Goal: Check status: Check status

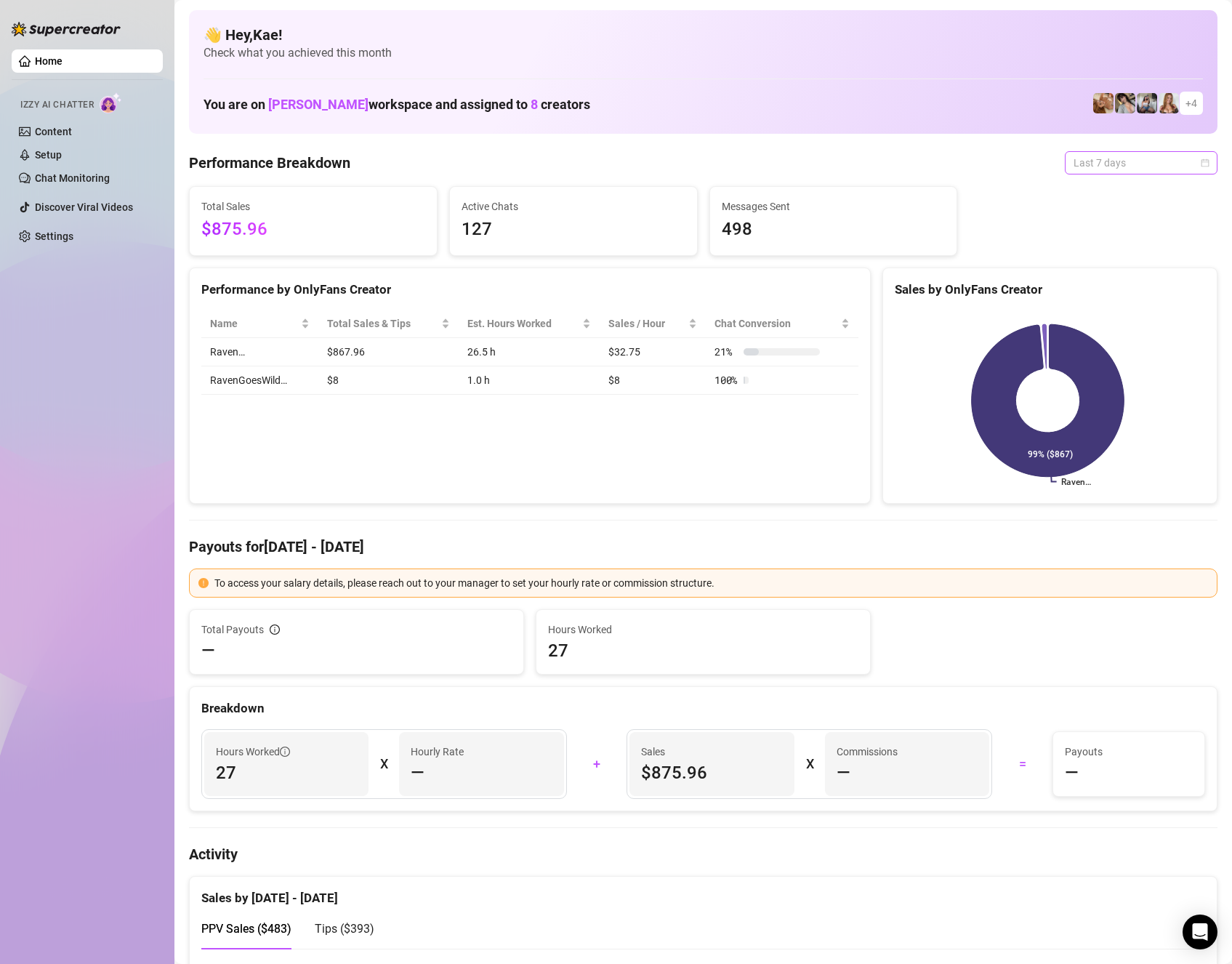
click at [1113, 156] on span "Last 7 days" at bounding box center [1140, 163] width 135 height 22
click at [1103, 212] on div "Last 7 days" at bounding box center [1129, 215] width 129 height 16
click at [1099, 167] on span "Last 7 days" at bounding box center [1140, 163] width 135 height 22
click at [1107, 190] on div "Last 24 hours" at bounding box center [1129, 192] width 129 height 16
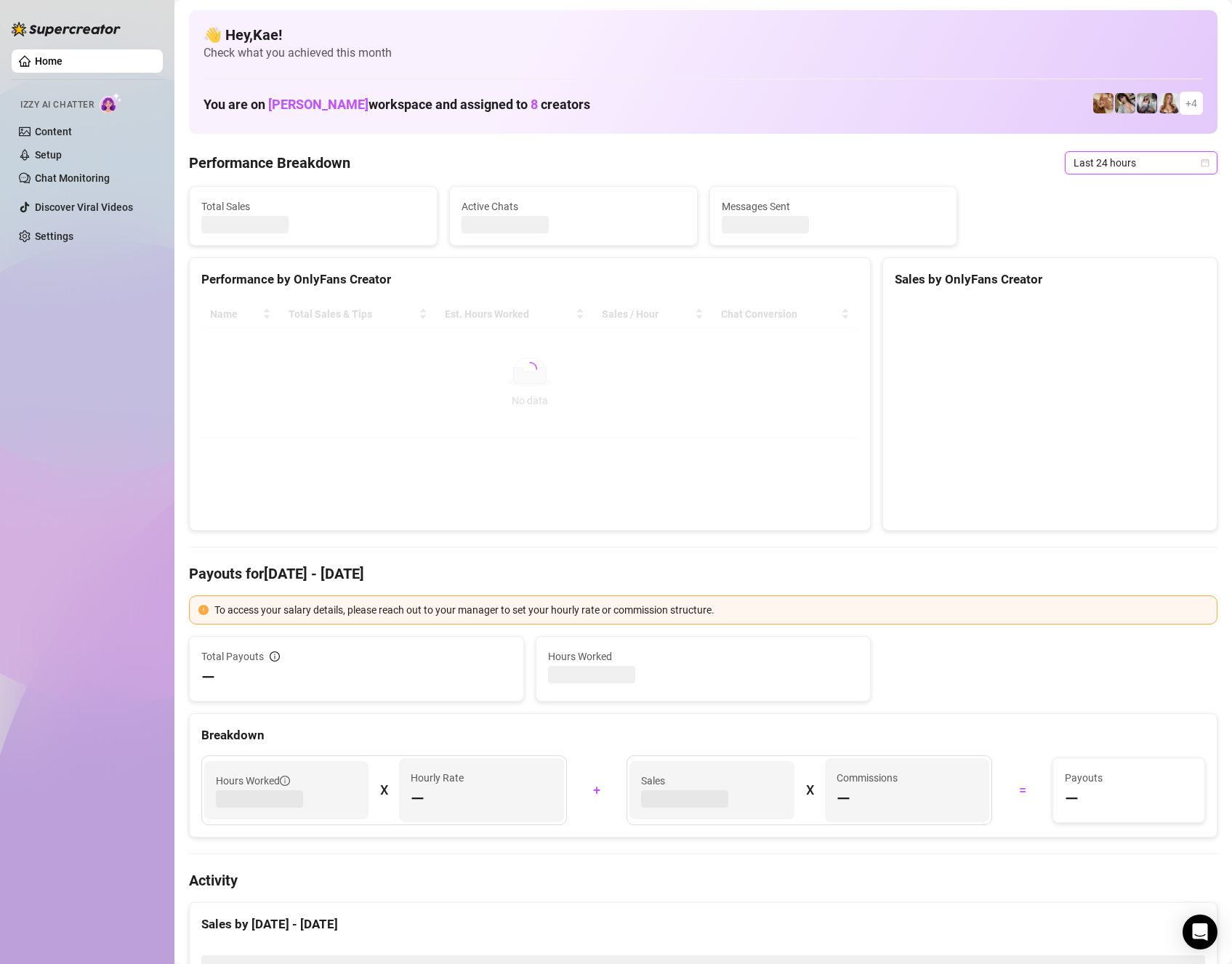
click at [1109, 165] on span "Last 24 hours" at bounding box center [1140, 163] width 135 height 22
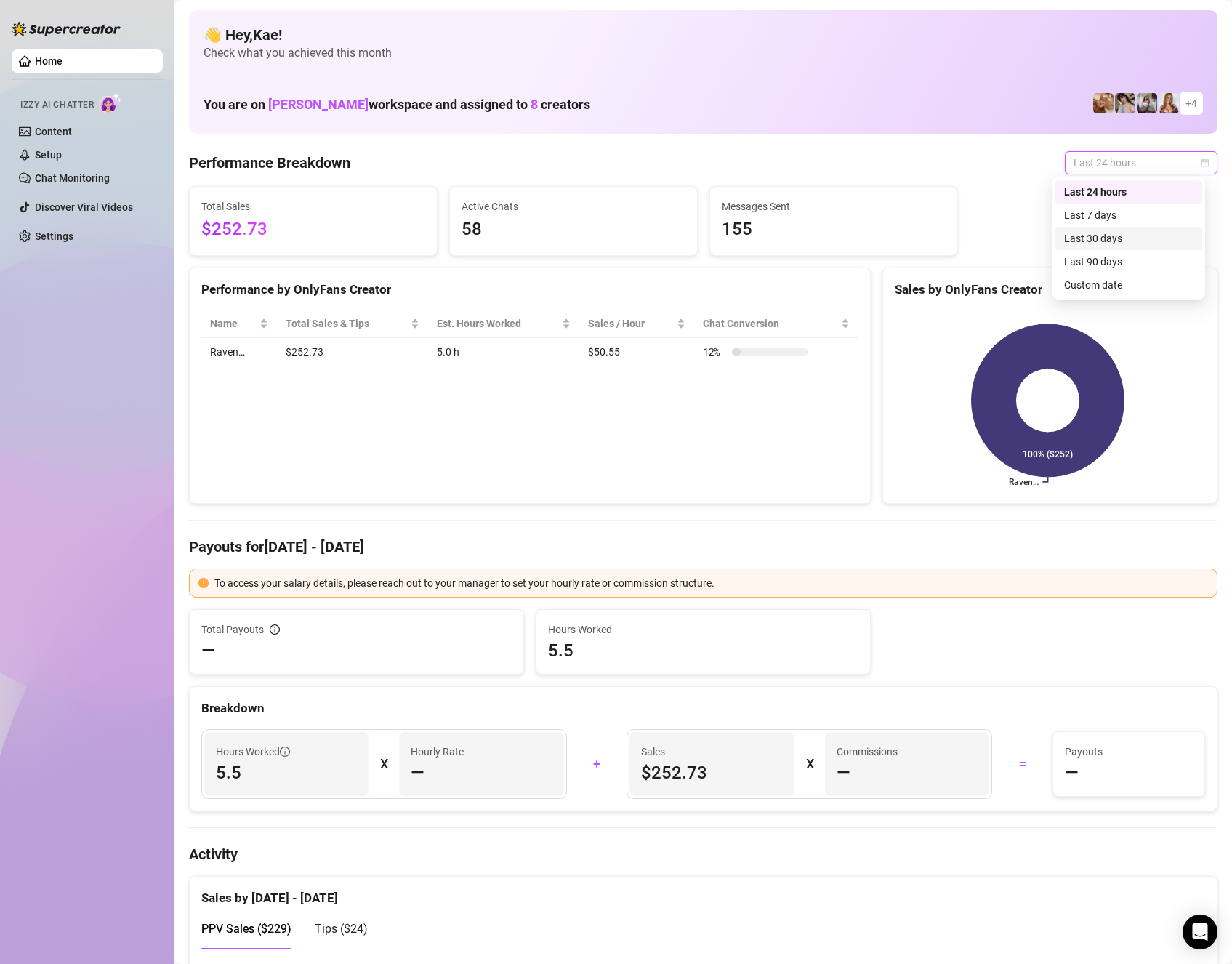
click at [1127, 238] on div "Last 30 days" at bounding box center [1129, 238] width 129 height 16
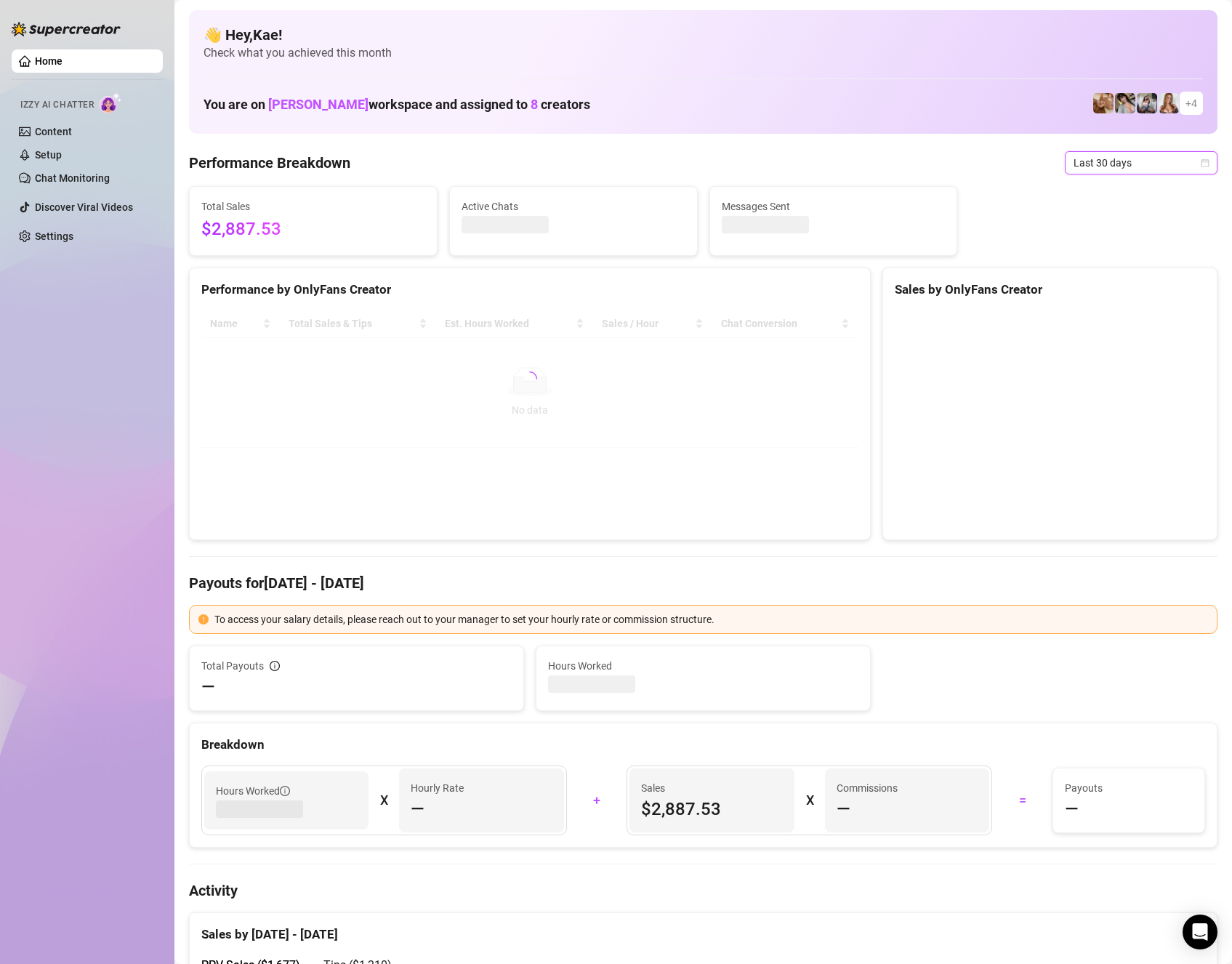
click at [1173, 169] on span "Last 30 days" at bounding box center [1140, 163] width 135 height 22
click at [1104, 259] on div "Last 90 days" at bounding box center [1129, 261] width 129 height 16
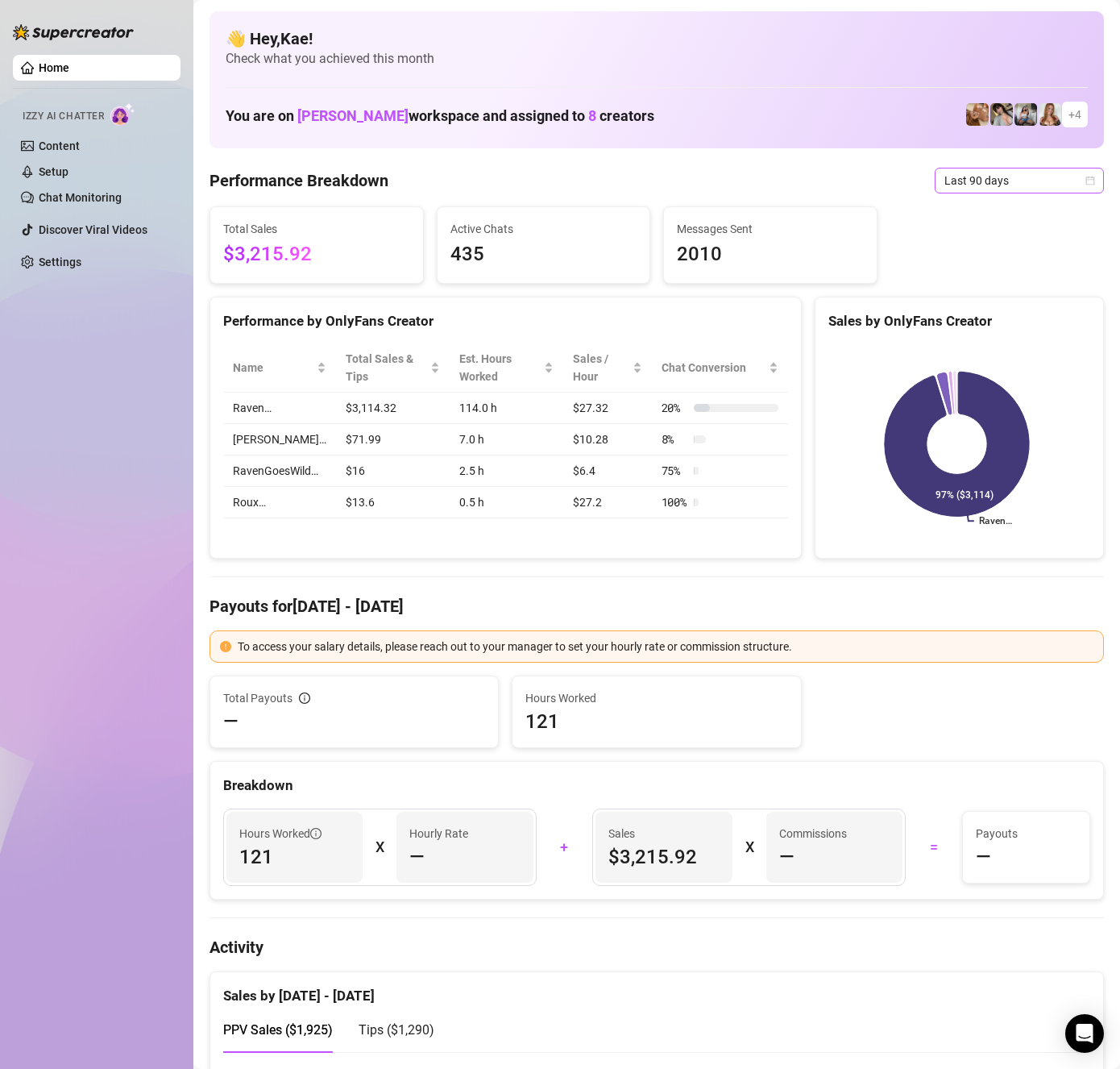
click at [963, 185] on span "Last 90 days" at bounding box center [1019, 180] width 150 height 24
click at [990, 296] on div "Last 90 days" at bounding box center [1006, 290] width 144 height 18
click at [992, 182] on span "Last 90 days" at bounding box center [1019, 180] width 150 height 24
click at [972, 242] on div "Last 7 days" at bounding box center [1006, 238] width 144 height 18
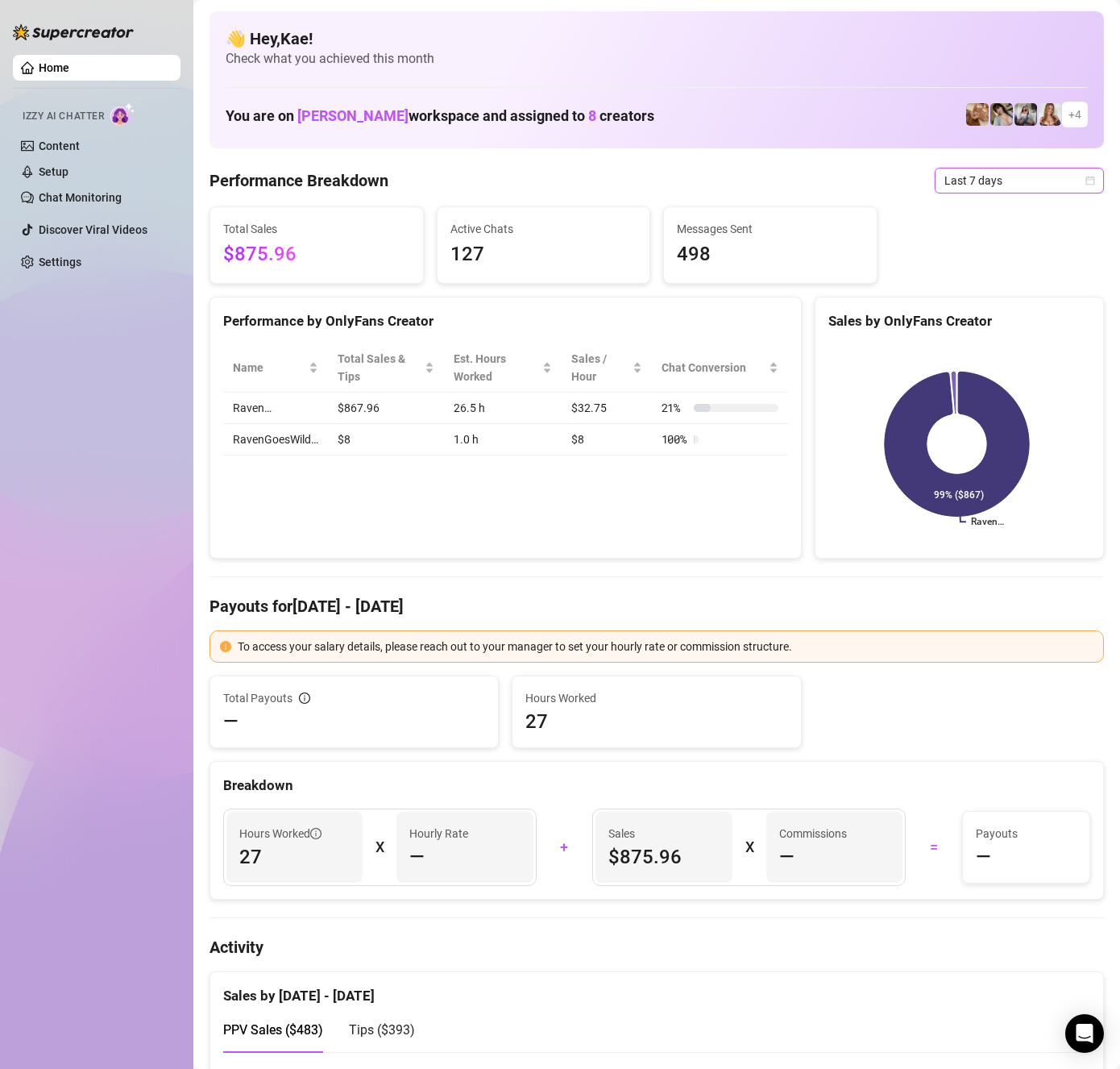
click at [988, 189] on span "Last 7 days" at bounding box center [1019, 180] width 150 height 24
click at [989, 217] on div "Last 24 hours" at bounding box center [1006, 213] width 144 height 18
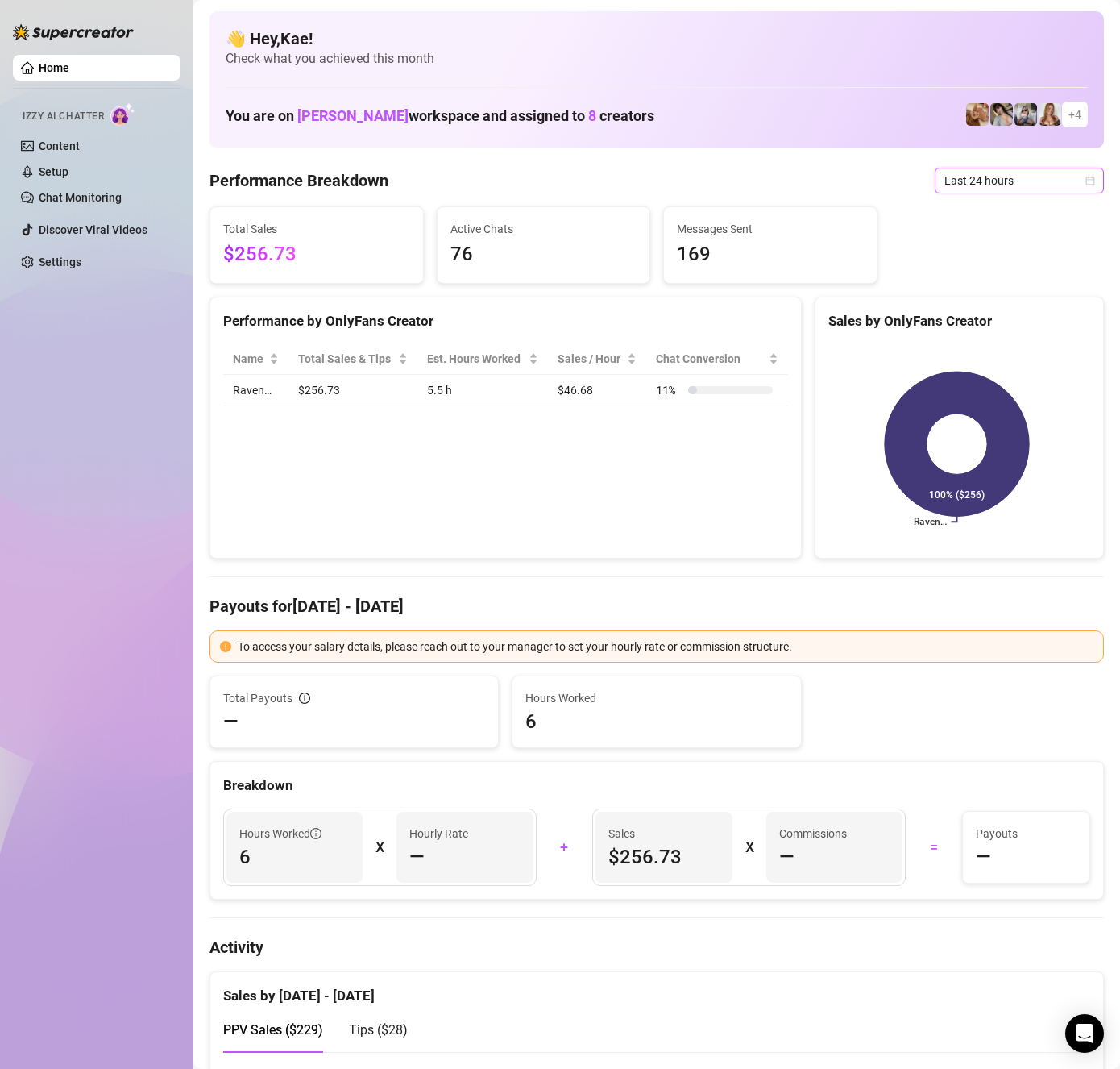
click at [947, 181] on span "Last 24 hours" at bounding box center [1019, 180] width 150 height 24
click at [965, 234] on div "Last 7 days" at bounding box center [1006, 238] width 144 height 18
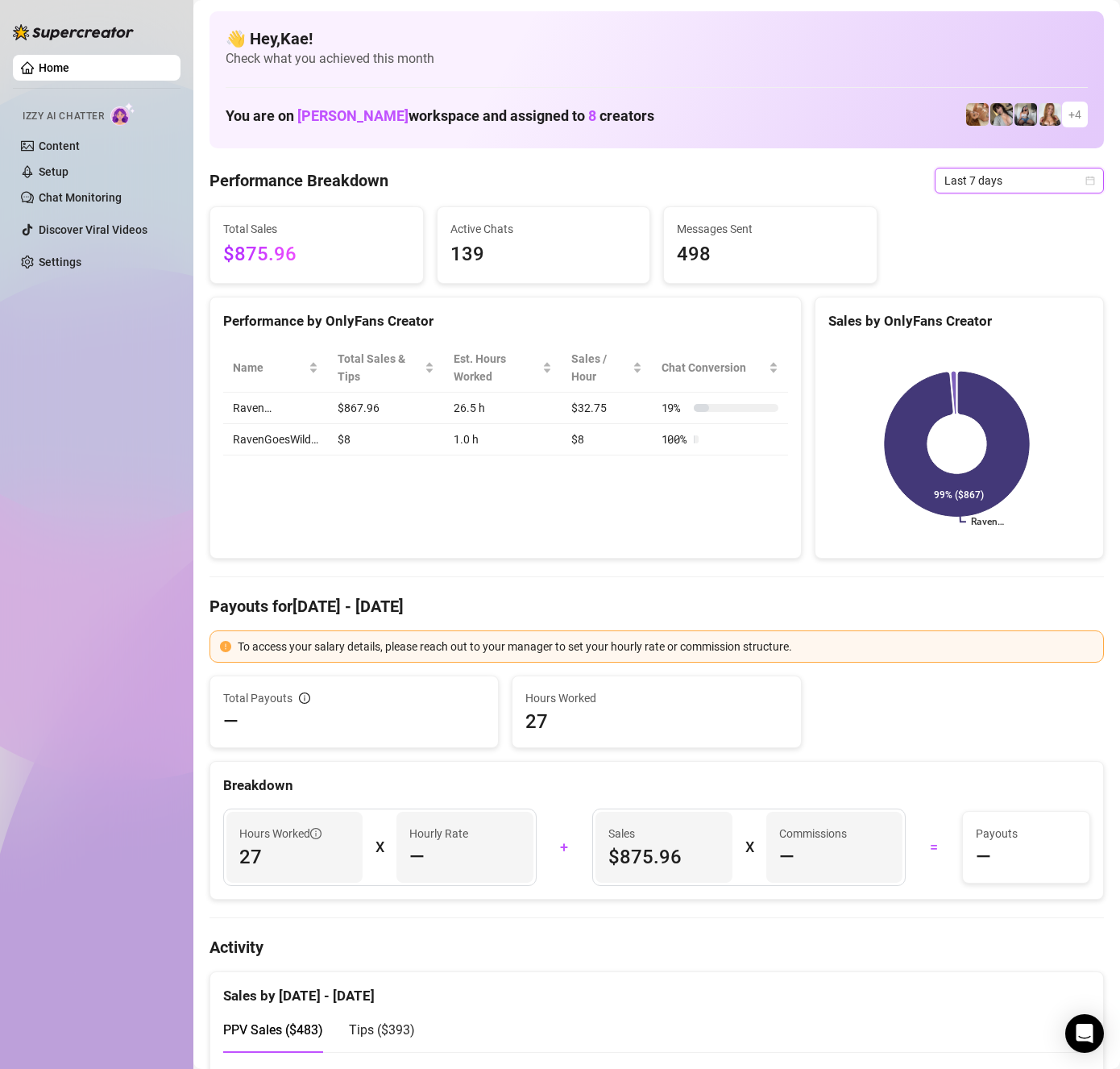
click at [974, 180] on span "Last 7 days" at bounding box center [1019, 180] width 150 height 24
click at [986, 258] on div "Last 30 days" at bounding box center [1006, 264] width 144 height 18
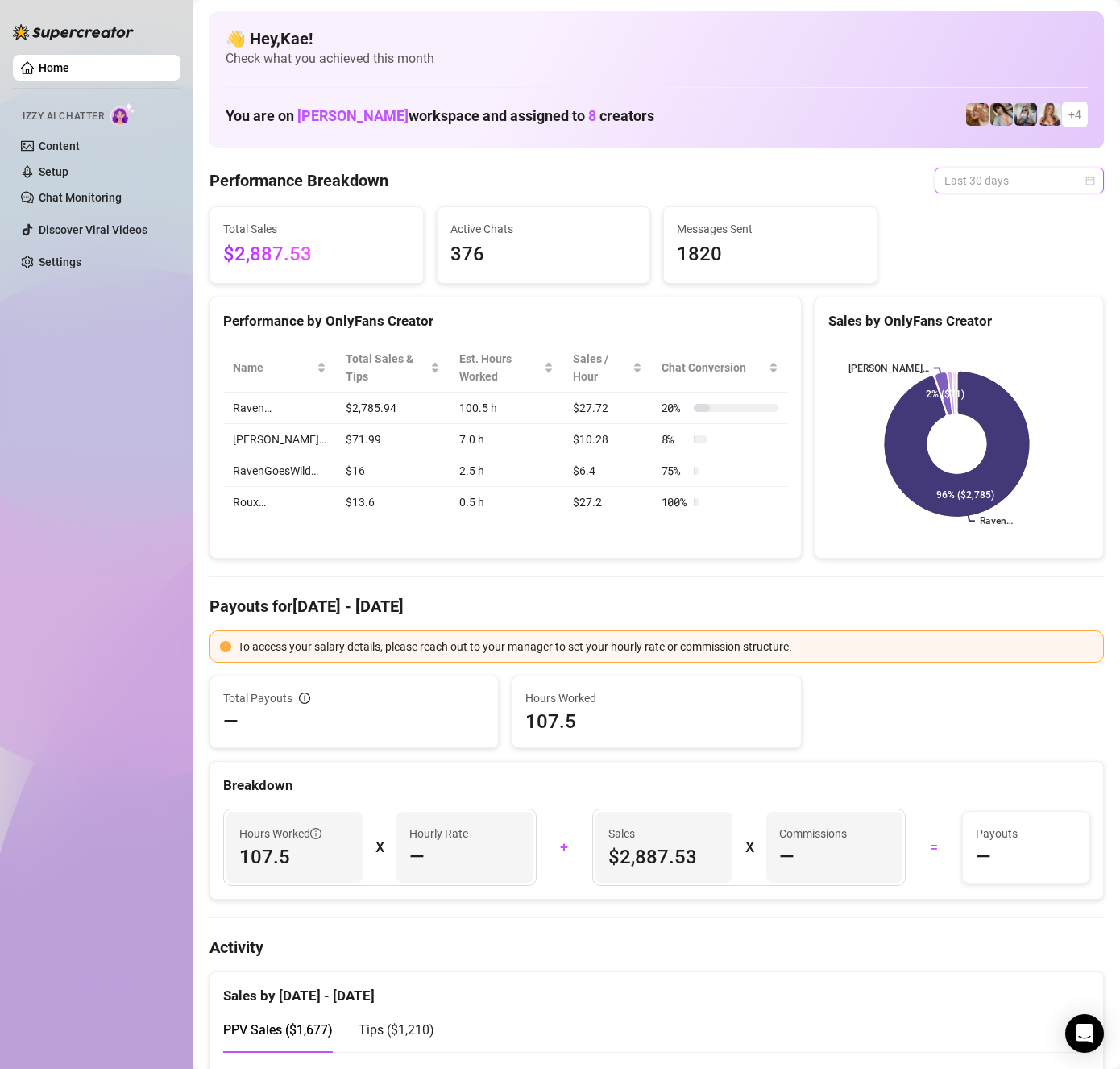
click at [995, 190] on span "Last 30 days" at bounding box center [1019, 180] width 150 height 24
click at [996, 235] on div "Last 7 days" at bounding box center [1006, 238] width 144 height 18
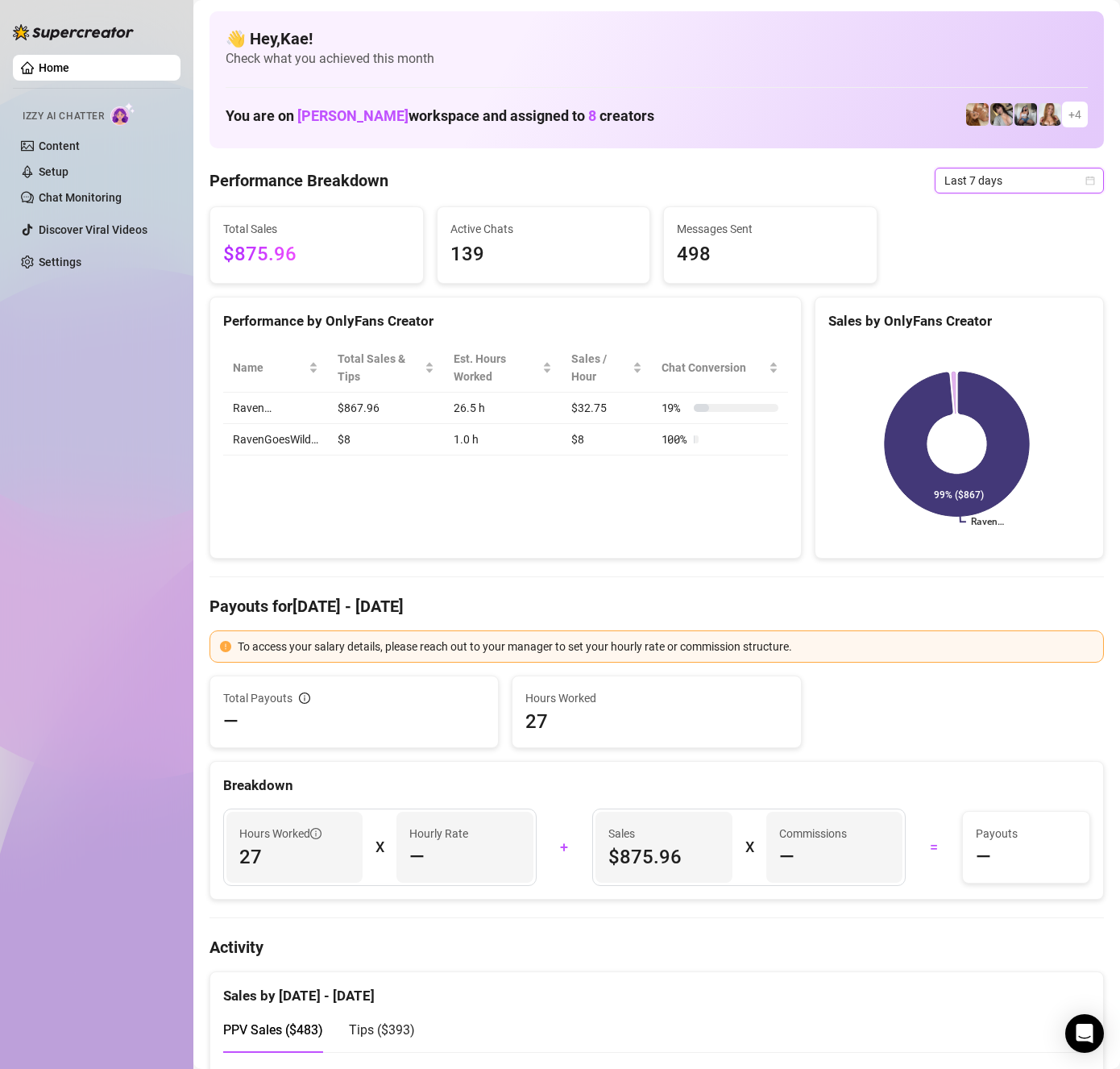
click at [991, 189] on span "Last 7 days" at bounding box center [1019, 180] width 150 height 24
click at [992, 288] on div "Last 90 days" at bounding box center [1006, 290] width 144 height 18
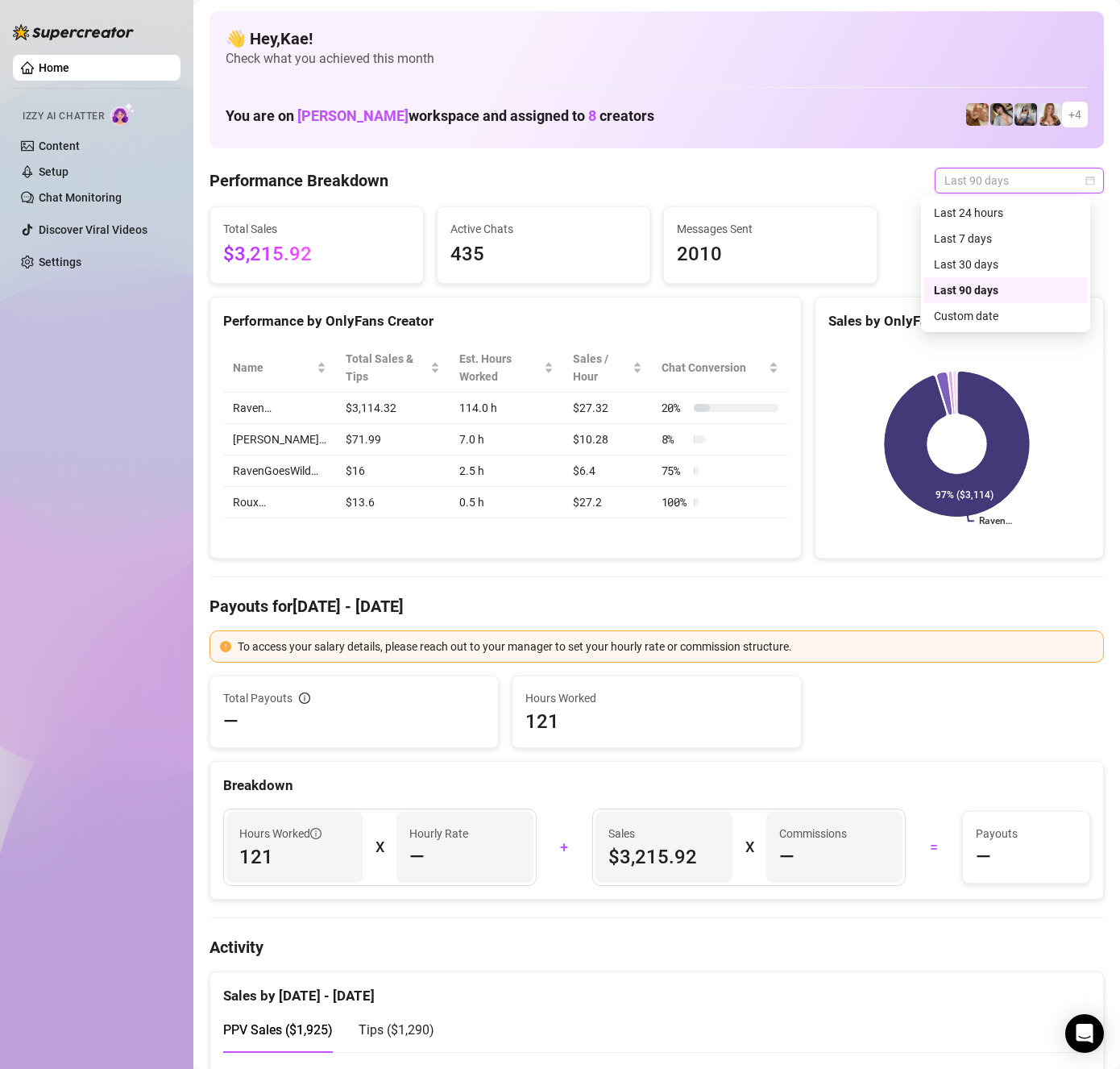
click at [986, 178] on span "Last 90 days" at bounding box center [1019, 180] width 150 height 24
click at [978, 236] on div "Last 7 days" at bounding box center [1006, 238] width 144 height 18
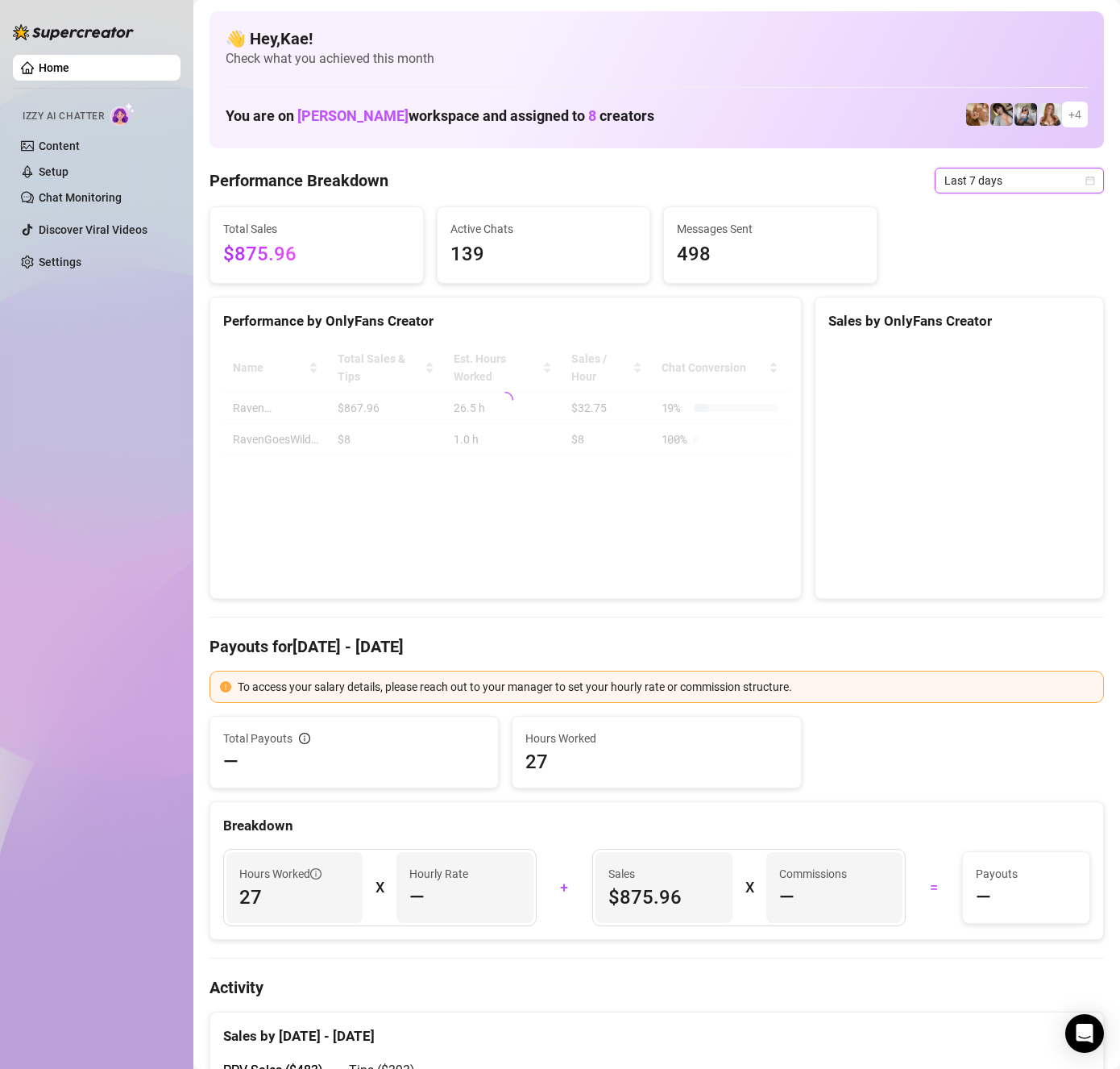
click at [991, 185] on span "Last 7 days" at bounding box center [1019, 180] width 150 height 24
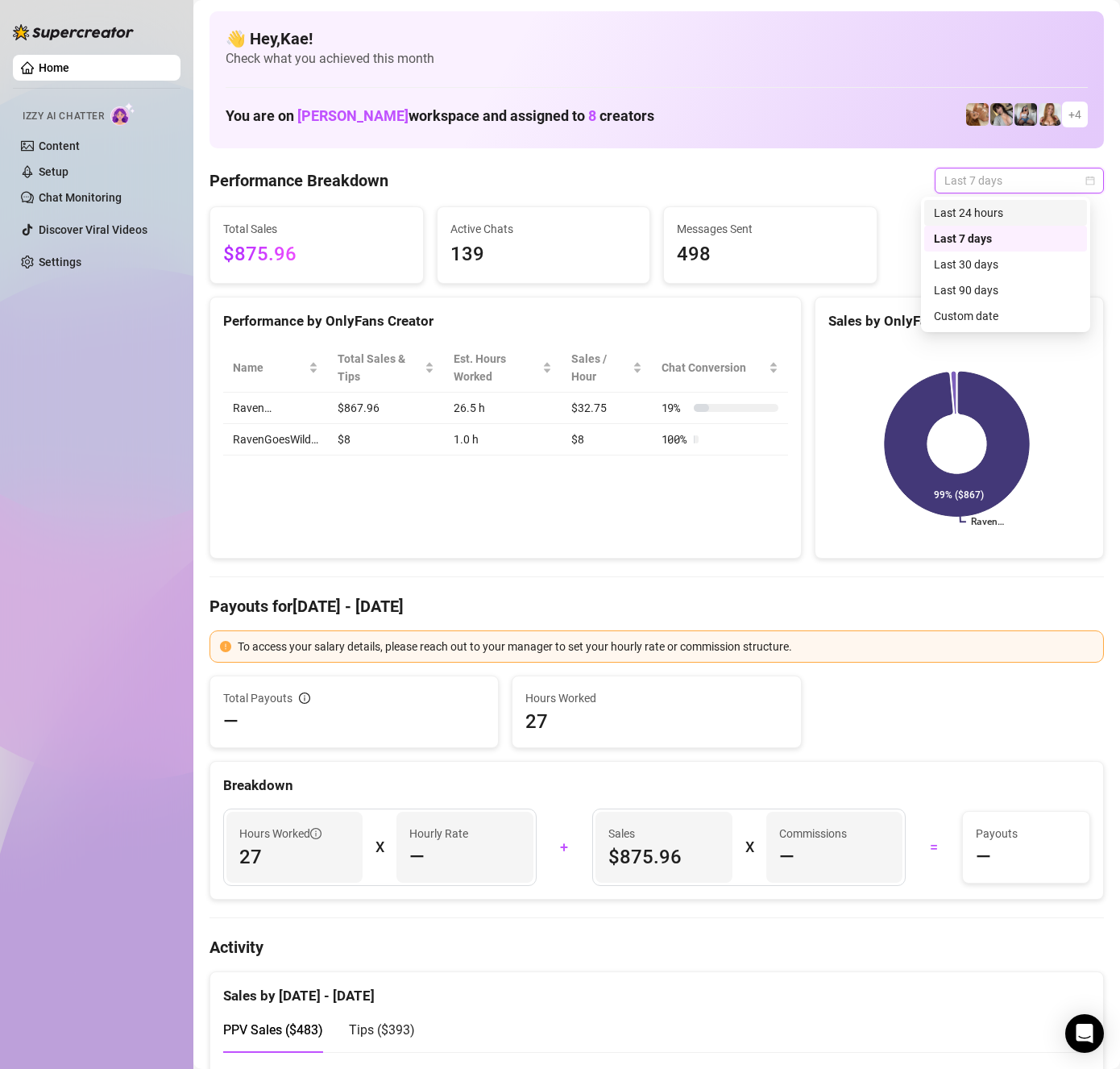
click at [991, 209] on div "Last 24 hours" at bounding box center [1006, 213] width 144 height 18
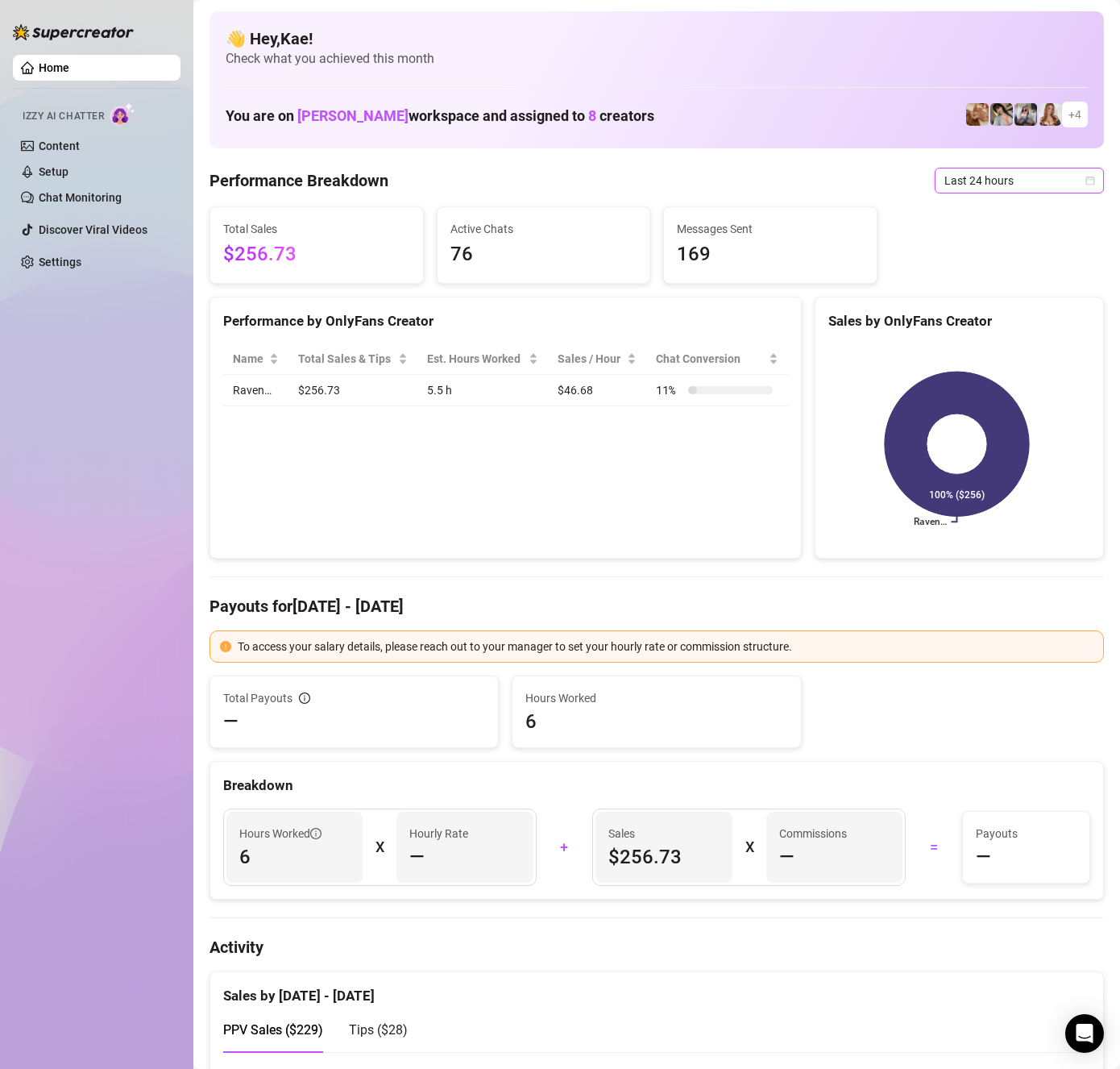
click at [1017, 179] on span "Last 24 hours" at bounding box center [1019, 180] width 150 height 24
click at [993, 284] on div "Last 90 days" at bounding box center [1006, 290] width 144 height 18
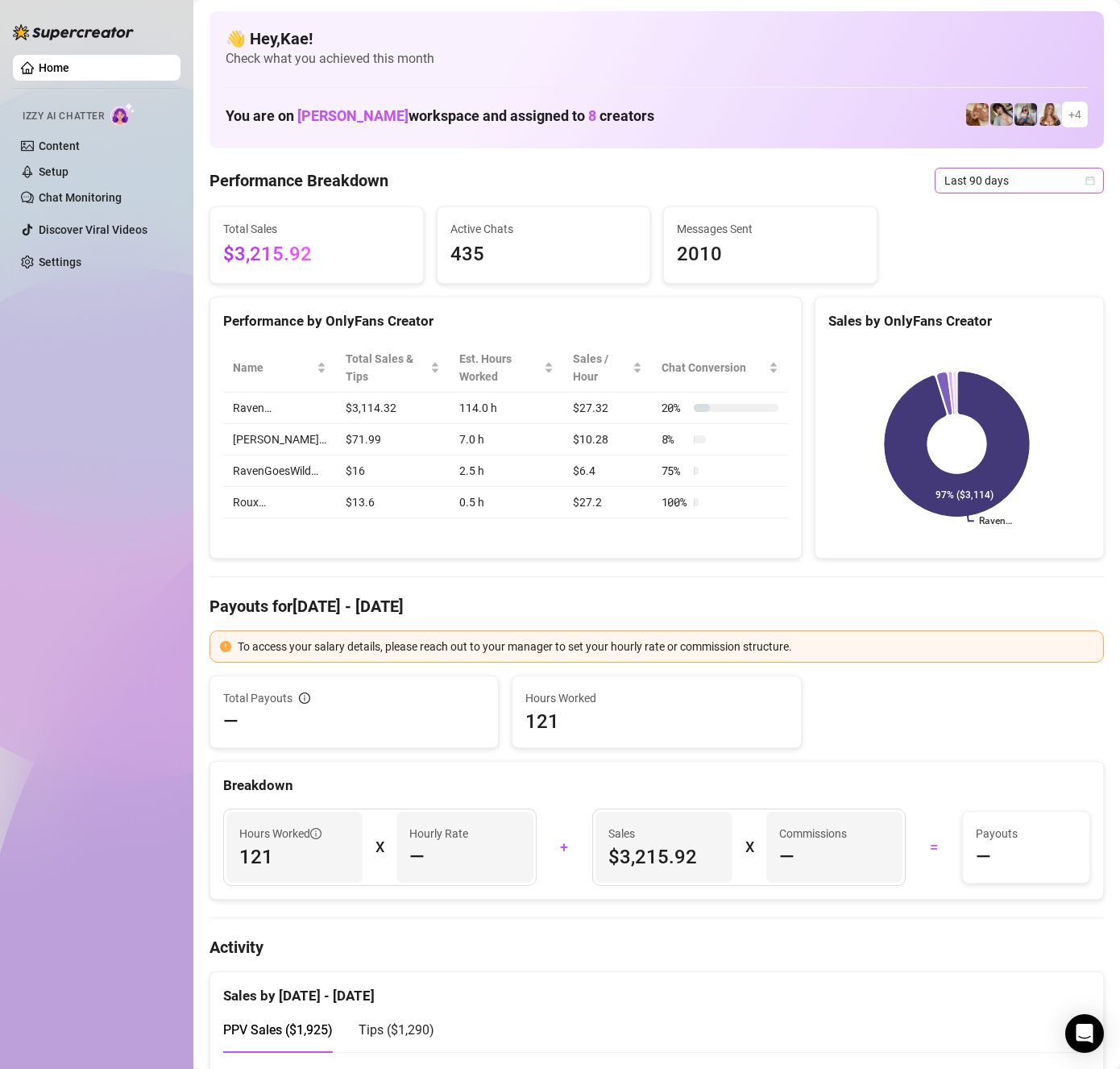
click at [992, 179] on span "Last 90 days" at bounding box center [1019, 180] width 150 height 24
click at [981, 236] on div "Last 7 days" at bounding box center [1006, 238] width 144 height 18
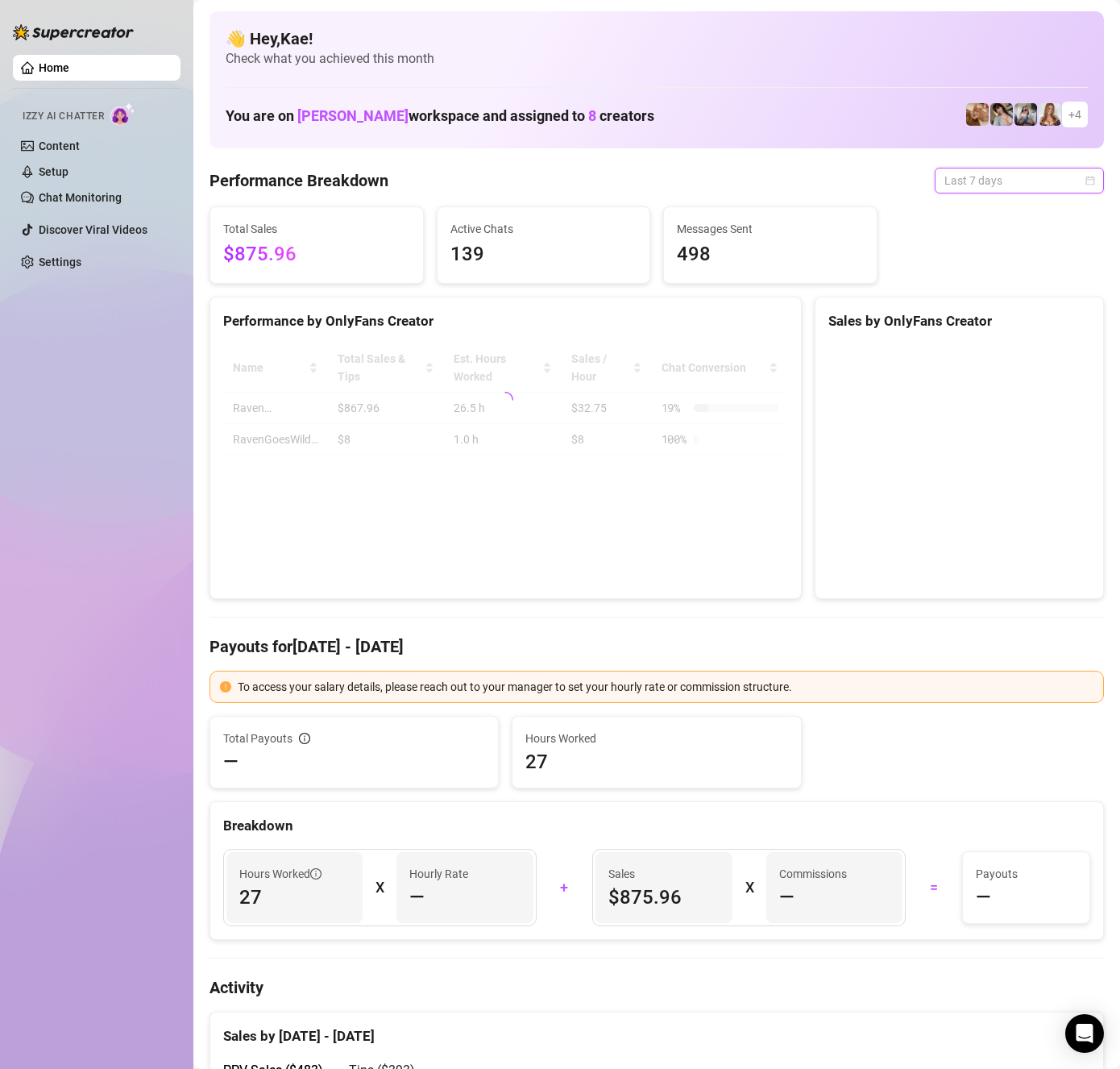
click at [980, 186] on span "Last 7 days" at bounding box center [1019, 180] width 150 height 24
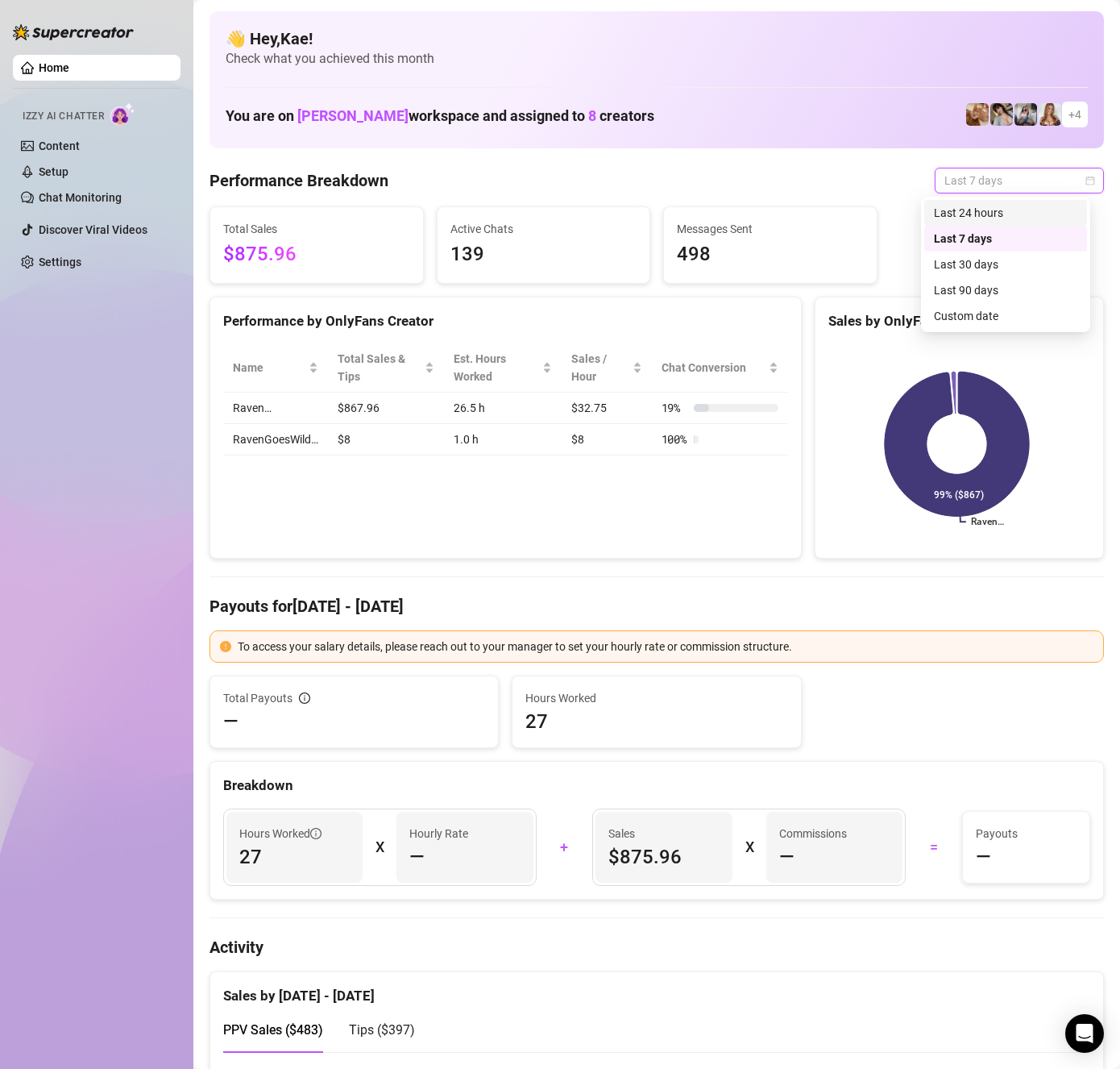
click at [980, 209] on div "Last 24 hours" at bounding box center [1006, 213] width 144 height 18
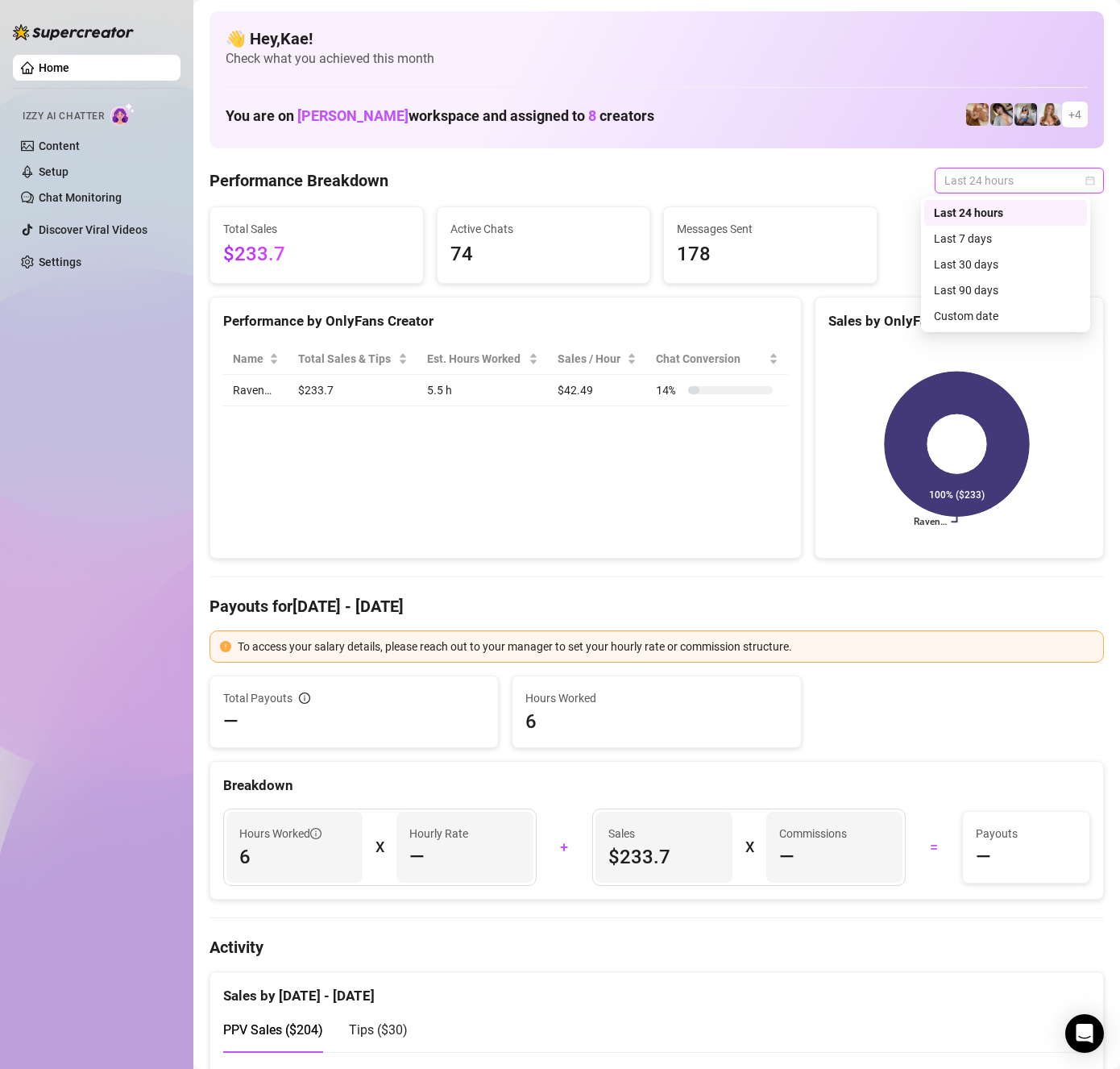
click at [982, 179] on span "Last 24 hours" at bounding box center [1019, 180] width 150 height 24
click at [999, 286] on div "Last 90 days" at bounding box center [1006, 290] width 144 height 18
